Goal: Transaction & Acquisition: Obtain resource

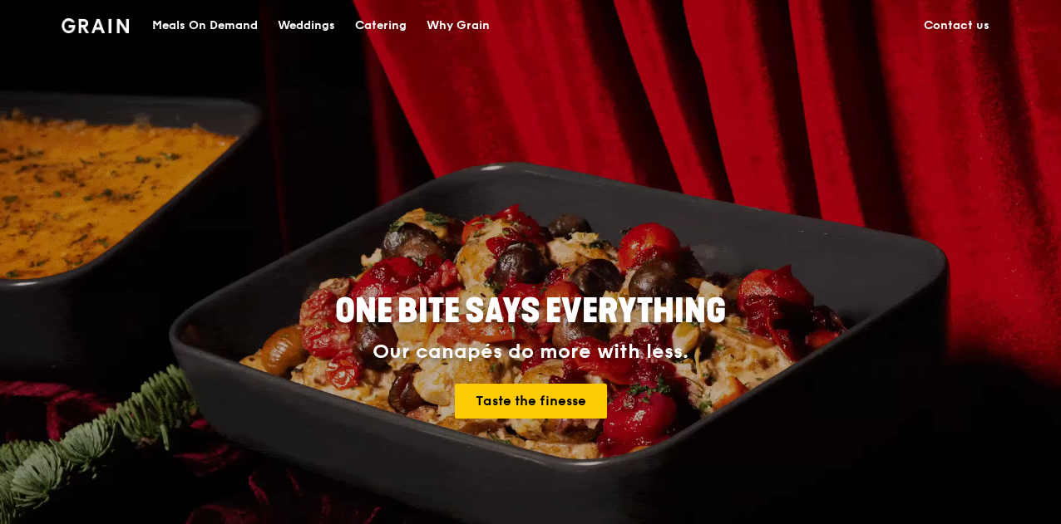
click at [384, 31] on div "Catering" at bounding box center [381, 26] width 52 height 50
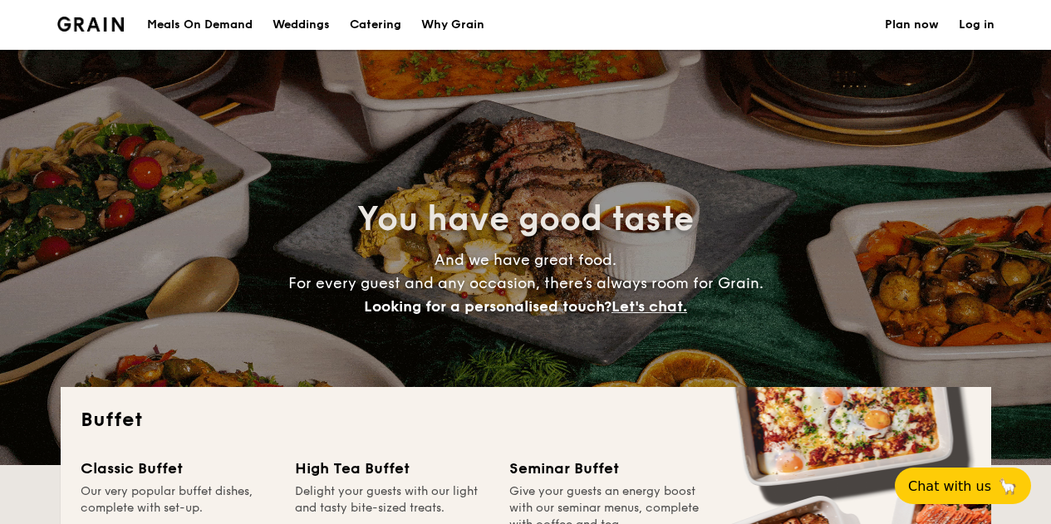
select select
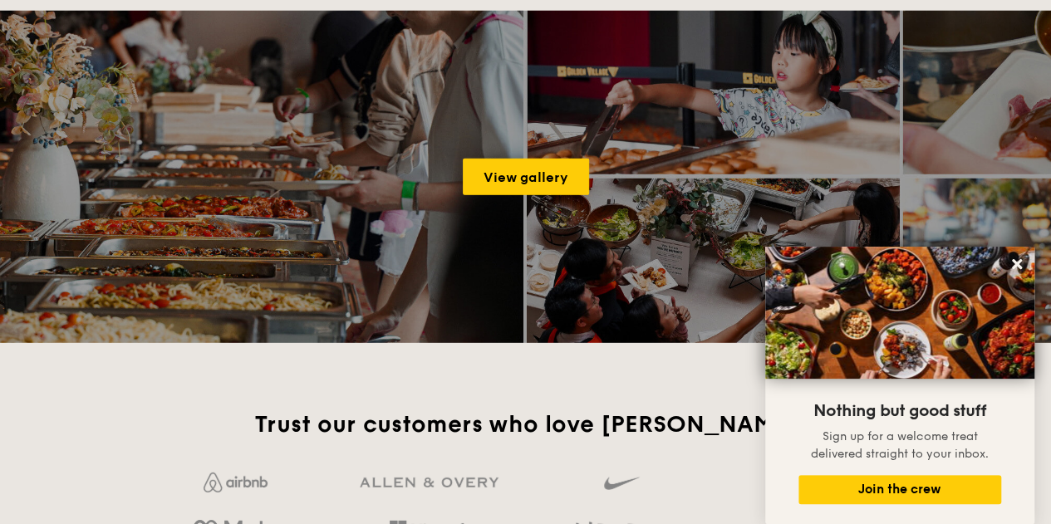
scroll to position [2244, 0]
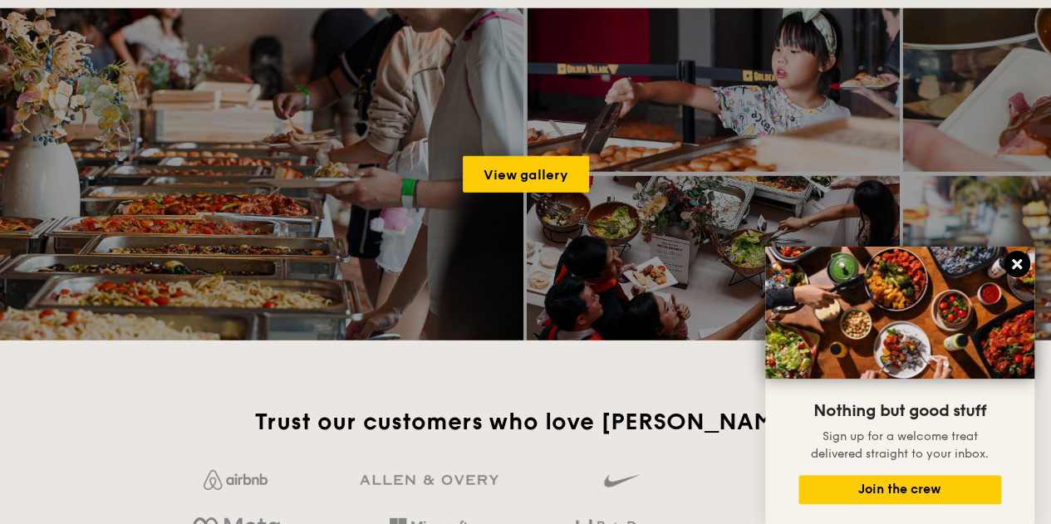
click at [1021, 265] on icon at bounding box center [1017, 264] width 15 height 15
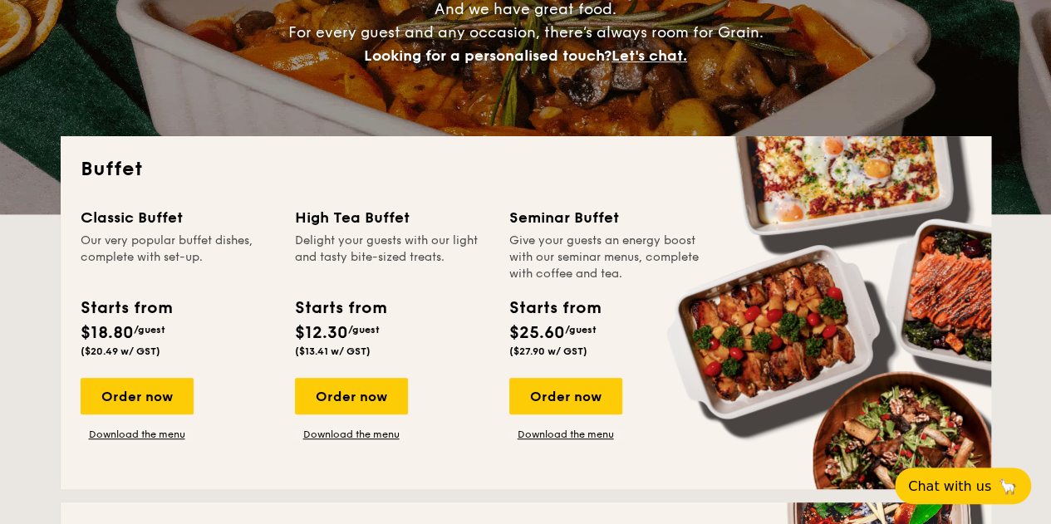
scroll to position [249, 0]
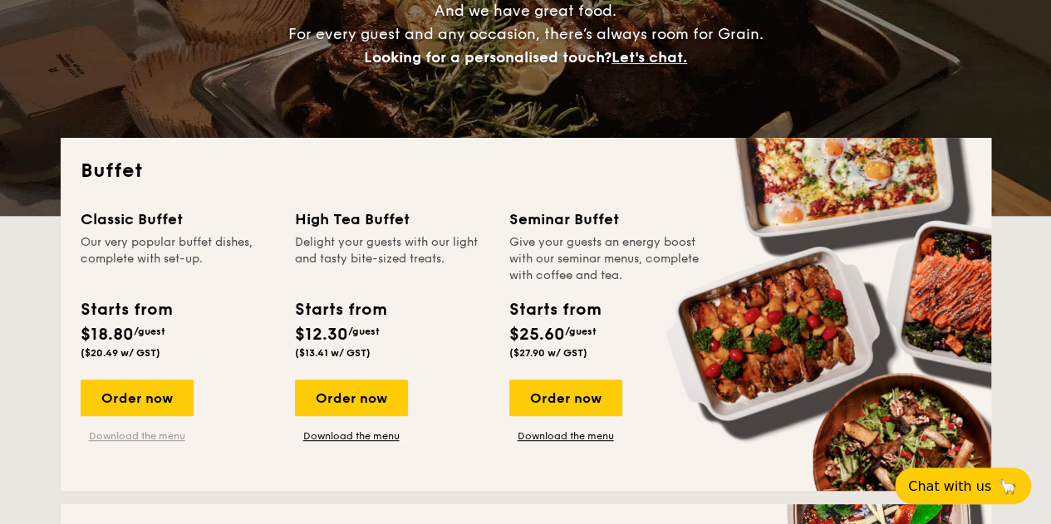
click at [135, 436] on link "Download the menu" at bounding box center [137, 436] width 113 height 13
